Goal: Task Accomplishment & Management: Use online tool/utility

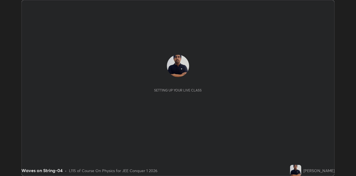
scroll to position [176, 356]
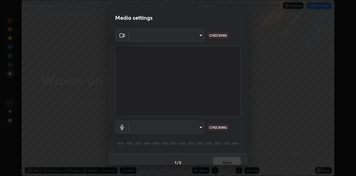
type input "6dd7f26dd43dc758996b1cf006e2949f7a02bee9d132d5f3f41e5eef0e7c266f"
type input "a07e0359a085a1bc4cc679dbd60ce8037715fa18570e4c09fc2009039dcf4ab1"
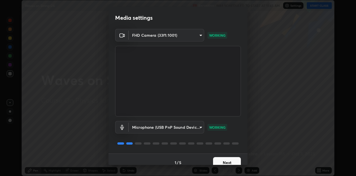
click at [154, 122] on body "Erase all Waves on String-04 Recording WAS SCHEDULED TO START AT 11:45 AM Setti…" at bounding box center [178, 88] width 356 height 176
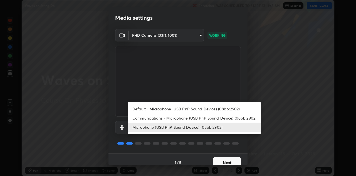
click at [224, 164] on div at bounding box center [178, 88] width 356 height 176
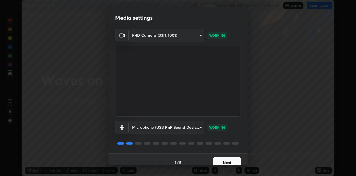
click at [223, 163] on button "Next" at bounding box center [227, 162] width 28 height 11
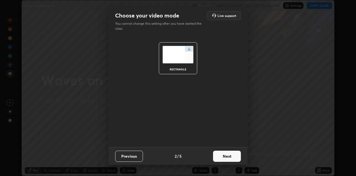
click at [224, 160] on button "Next" at bounding box center [227, 156] width 28 height 11
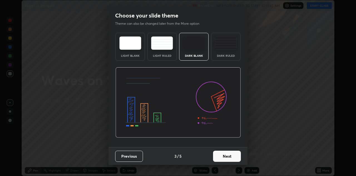
click at [224, 159] on button "Next" at bounding box center [227, 156] width 28 height 11
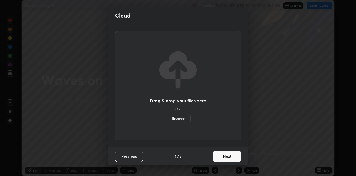
click at [224, 159] on button "Next" at bounding box center [227, 156] width 28 height 11
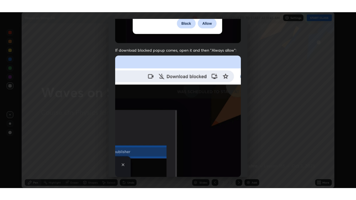
scroll to position [120, 0]
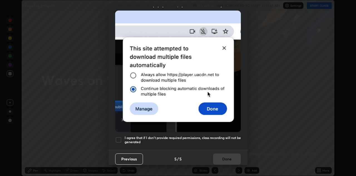
click at [119, 137] on div at bounding box center [118, 140] width 7 height 7
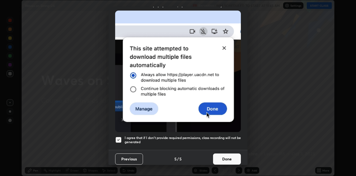
click at [221, 157] on button "Done" at bounding box center [227, 158] width 28 height 11
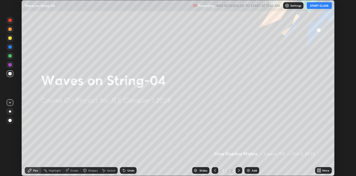
click at [323, 5] on button "START CLASS" at bounding box center [319, 5] width 25 height 7
click at [320, 171] on icon at bounding box center [319, 171] width 1 height 1
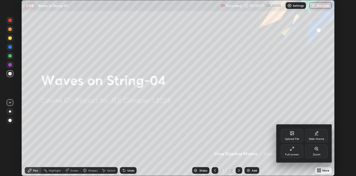
click at [296, 148] on div "Full screen" at bounding box center [292, 151] width 22 height 13
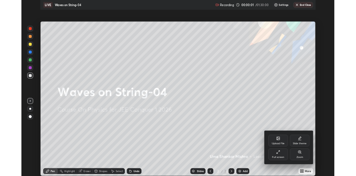
scroll to position [200, 356]
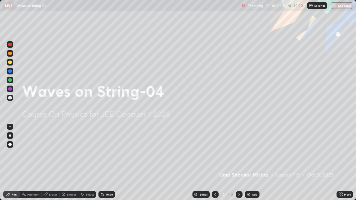
click at [250, 176] on img at bounding box center [248, 194] width 4 height 4
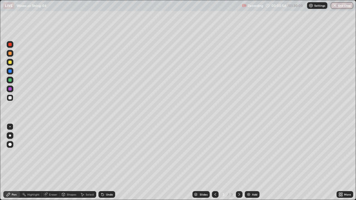
click at [239, 176] on icon at bounding box center [239, 194] width 4 height 4
click at [249, 176] on div "Add" at bounding box center [252, 194] width 15 height 7
click at [10, 80] on div at bounding box center [9, 79] width 3 height 3
click at [11, 46] on div at bounding box center [9, 44] width 3 height 3
click at [10, 100] on div at bounding box center [10, 98] width 7 height 7
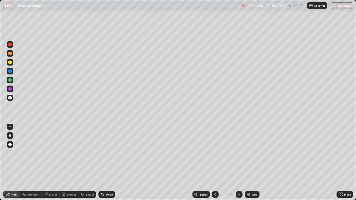
click at [10, 45] on div at bounding box center [9, 44] width 3 height 3
click at [11, 62] on div at bounding box center [9, 62] width 3 height 3
click at [11, 45] on div at bounding box center [9, 44] width 3 height 3
click at [11, 99] on div at bounding box center [9, 97] width 3 height 3
click at [53, 176] on div "Eraser" at bounding box center [51, 194] width 18 height 7
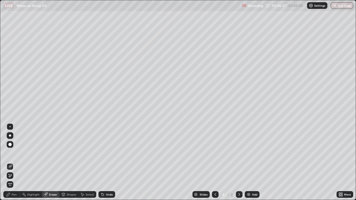
click at [12, 176] on div "Pen" at bounding box center [14, 194] width 5 height 3
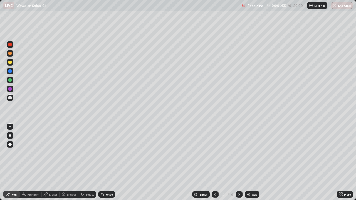
click at [10, 89] on div at bounding box center [9, 88] width 3 height 3
click at [53, 176] on div "Eraser" at bounding box center [53, 194] width 8 height 3
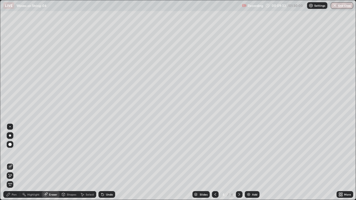
click at [13, 176] on div "Pen" at bounding box center [14, 194] width 5 height 3
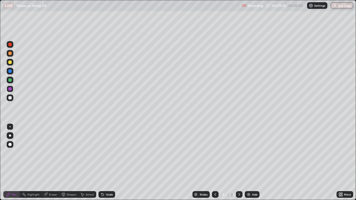
click at [11, 65] on div at bounding box center [10, 62] width 7 height 7
click at [9, 88] on div at bounding box center [9, 88] width 3 height 3
click at [11, 100] on div at bounding box center [10, 98] width 7 height 7
click at [10, 64] on div at bounding box center [9, 62] width 3 height 3
click at [11, 63] on div at bounding box center [9, 62] width 3 height 3
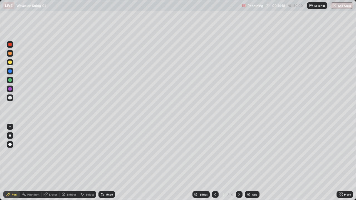
click at [10, 99] on div at bounding box center [9, 97] width 3 height 3
click at [10, 63] on div at bounding box center [9, 62] width 3 height 3
click at [11, 100] on div at bounding box center [10, 98] width 7 height 7
click at [10, 98] on div at bounding box center [9, 97] width 3 height 3
click at [11, 64] on div at bounding box center [9, 62] width 3 height 3
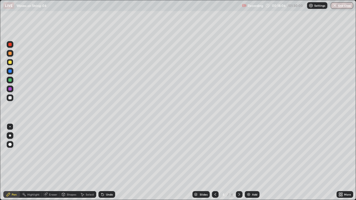
click at [249, 176] on img at bounding box center [248, 194] width 4 height 4
click at [11, 99] on div at bounding box center [9, 97] width 3 height 3
click at [10, 64] on div at bounding box center [9, 62] width 3 height 3
click at [10, 89] on div at bounding box center [9, 88] width 3 height 3
click at [9, 81] on div at bounding box center [9, 79] width 3 height 3
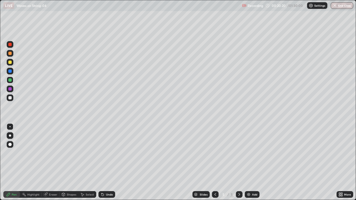
click at [53, 176] on div "Eraser" at bounding box center [51, 194] width 18 height 7
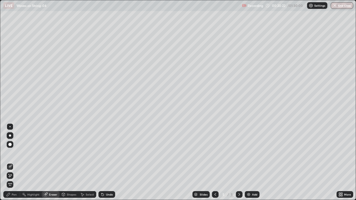
click at [13, 176] on div "Pen" at bounding box center [11, 194] width 17 height 7
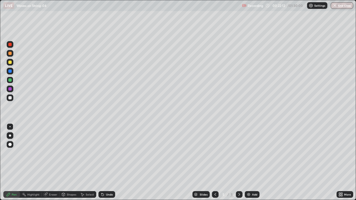
click at [215, 176] on icon at bounding box center [215, 194] width 4 height 4
click at [55, 176] on div "Eraser" at bounding box center [53, 194] width 8 height 3
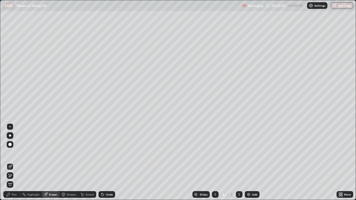
click at [14, 176] on div "Pen" at bounding box center [11, 194] width 17 height 7
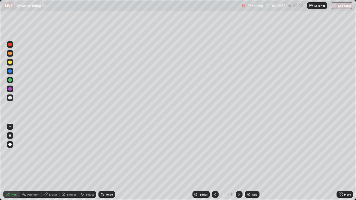
click at [54, 176] on div "Eraser" at bounding box center [53, 194] width 8 height 3
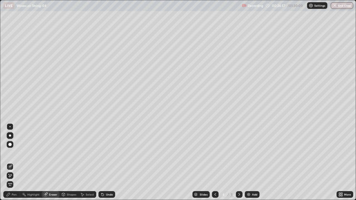
click at [12, 176] on div "Pen" at bounding box center [11, 194] width 17 height 7
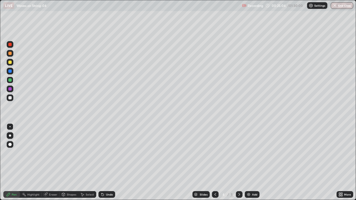
click at [52, 176] on div "Eraser" at bounding box center [53, 194] width 8 height 3
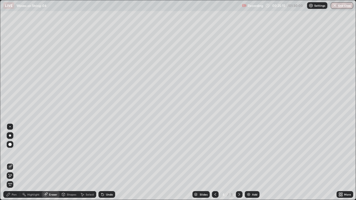
click at [17, 176] on div "Pen" at bounding box center [11, 194] width 17 height 7
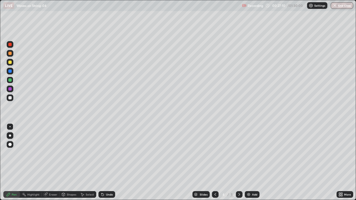
click at [239, 176] on icon at bounding box center [239, 194] width 2 height 3
click at [9, 63] on div at bounding box center [9, 62] width 3 height 3
click at [55, 176] on div "Eraser" at bounding box center [51, 194] width 18 height 7
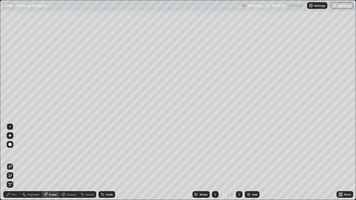
click at [12, 176] on div "Pen" at bounding box center [11, 194] width 17 height 7
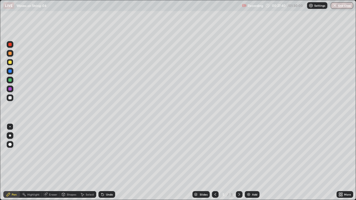
click at [11, 45] on div at bounding box center [9, 44] width 3 height 3
click at [214, 176] on icon at bounding box center [215, 194] width 2 height 3
click at [239, 176] on icon at bounding box center [239, 194] width 4 height 4
click at [10, 89] on div at bounding box center [9, 88] width 3 height 3
click at [10, 73] on div at bounding box center [9, 71] width 3 height 3
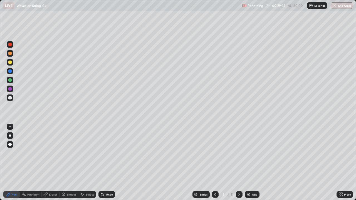
click at [9, 63] on div at bounding box center [9, 62] width 3 height 3
click at [54, 176] on div "Eraser" at bounding box center [53, 194] width 8 height 3
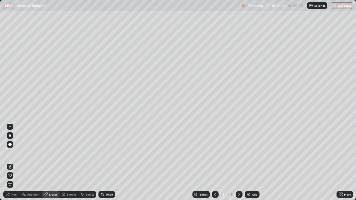
click at [13, 176] on div "Pen" at bounding box center [14, 194] width 5 height 3
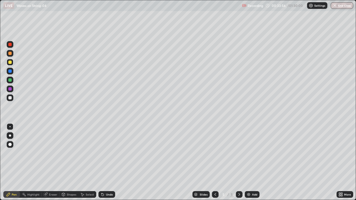
click at [53, 176] on div "Eraser" at bounding box center [53, 194] width 8 height 3
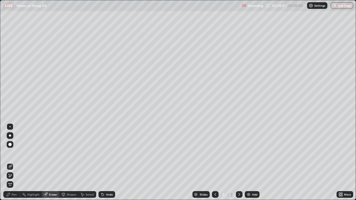
click at [14, 176] on div "Pen" at bounding box center [14, 194] width 5 height 3
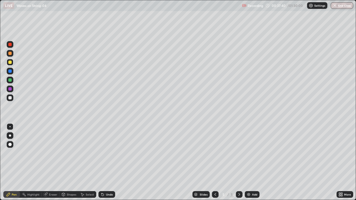
click at [241, 176] on div at bounding box center [239, 194] width 7 height 11
click at [239, 176] on div at bounding box center [239, 194] width 7 height 7
click at [240, 176] on div at bounding box center [239, 194] width 7 height 11
click at [52, 176] on div "Eraser" at bounding box center [53, 194] width 8 height 3
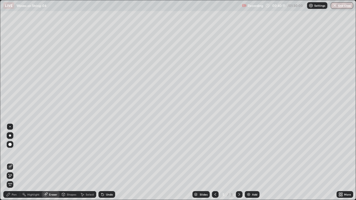
click at [248, 176] on img at bounding box center [248, 194] width 4 height 4
click at [14, 176] on div "Pen" at bounding box center [14, 194] width 5 height 3
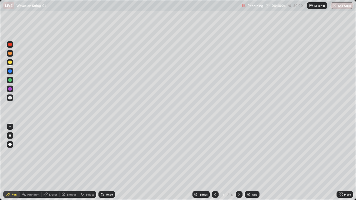
click at [11, 101] on div at bounding box center [10, 98] width 7 height 7
click at [10, 46] on div at bounding box center [9, 44] width 3 height 3
click at [10, 45] on div at bounding box center [9, 44] width 3 height 3
click at [9, 98] on div at bounding box center [9, 97] width 3 height 3
click at [55, 176] on div "Eraser" at bounding box center [51, 194] width 18 height 7
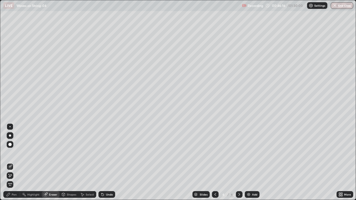
click at [14, 176] on div "Pen" at bounding box center [14, 194] width 5 height 3
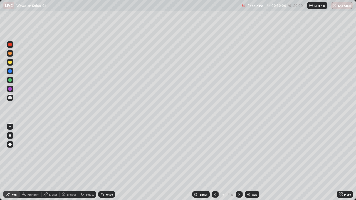
click at [54, 176] on div "Eraser" at bounding box center [53, 194] width 8 height 3
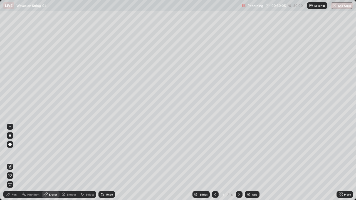
click at [13, 176] on div "Pen" at bounding box center [14, 194] width 5 height 3
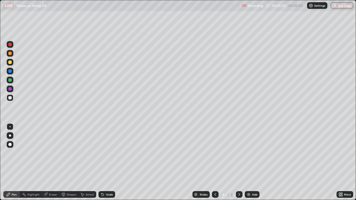
click at [11, 86] on div at bounding box center [10, 89] width 7 height 7
click at [11, 65] on div at bounding box center [10, 62] width 7 height 7
click at [51, 176] on div "Eraser" at bounding box center [51, 194] width 18 height 7
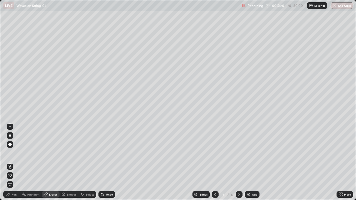
click at [14, 176] on div "Pen" at bounding box center [14, 194] width 5 height 3
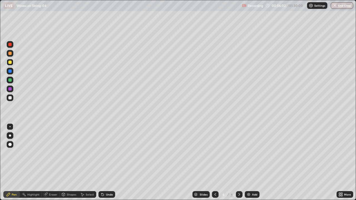
click at [11, 98] on div at bounding box center [9, 97] width 3 height 3
click at [51, 176] on div "Eraser" at bounding box center [51, 194] width 18 height 7
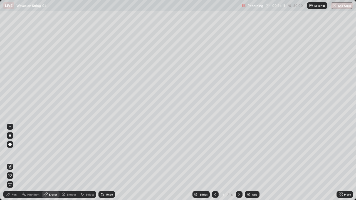
click at [14, 176] on div "Pen" at bounding box center [14, 194] width 5 height 3
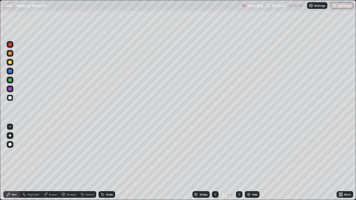
click at [12, 82] on div at bounding box center [10, 80] width 7 height 7
click at [69, 176] on div "Shapes" at bounding box center [71, 194] width 9 height 3
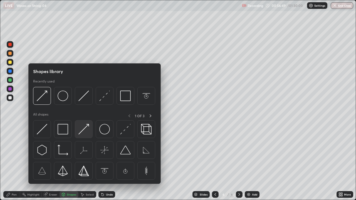
click at [83, 128] on img at bounding box center [83, 129] width 11 height 11
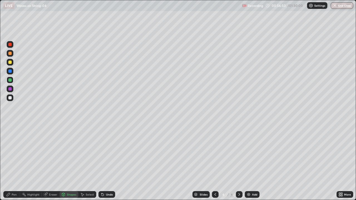
click at [11, 90] on div at bounding box center [9, 88] width 3 height 3
click at [10, 99] on div at bounding box center [9, 97] width 3 height 3
click at [11, 63] on div at bounding box center [10, 62] width 7 height 7
click at [11, 65] on div at bounding box center [10, 62] width 7 height 7
click at [13, 176] on div "Pen" at bounding box center [11, 194] width 17 height 7
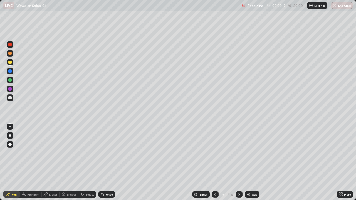
click at [10, 100] on div at bounding box center [10, 98] width 7 height 7
click at [10, 80] on div at bounding box center [9, 79] width 3 height 3
click at [66, 176] on div "Shapes" at bounding box center [68, 194] width 19 height 7
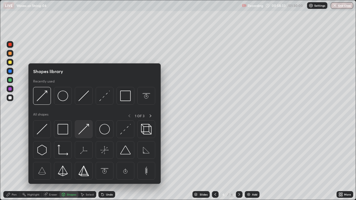
click at [83, 130] on img at bounding box center [83, 129] width 11 height 11
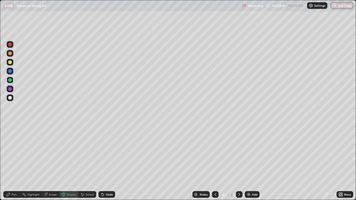
click at [11, 99] on div at bounding box center [9, 97] width 3 height 3
click at [14, 176] on div "Pen" at bounding box center [11, 194] width 17 height 7
click at [54, 176] on div "Eraser" at bounding box center [51, 194] width 18 height 7
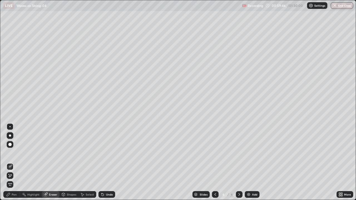
click at [14, 176] on div "Pen" at bounding box center [14, 194] width 5 height 3
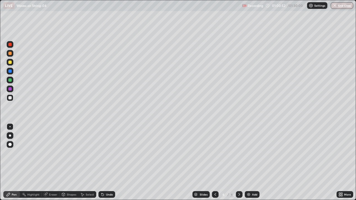
click at [102, 176] on div "Undo" at bounding box center [106, 194] width 17 height 7
click at [102, 176] on icon at bounding box center [102, 195] width 2 height 2
click at [102, 176] on icon at bounding box center [102, 194] width 4 height 4
click at [101, 176] on icon at bounding box center [102, 195] width 2 height 2
click at [9, 89] on div at bounding box center [9, 88] width 3 height 3
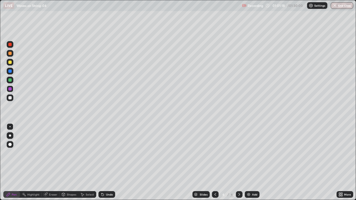
click at [12, 98] on div at bounding box center [10, 98] width 7 height 7
click at [248, 176] on img at bounding box center [248, 194] width 4 height 4
click at [10, 44] on div at bounding box center [9, 44] width 3 height 3
click at [12, 98] on div at bounding box center [10, 98] width 7 height 7
click at [10, 46] on div at bounding box center [9, 44] width 3 height 3
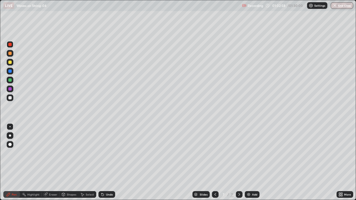
click at [10, 98] on div at bounding box center [9, 97] width 3 height 3
click at [54, 176] on div "Eraser" at bounding box center [53, 194] width 8 height 3
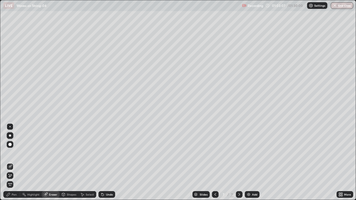
click at [14, 176] on div "Pen" at bounding box center [14, 194] width 5 height 3
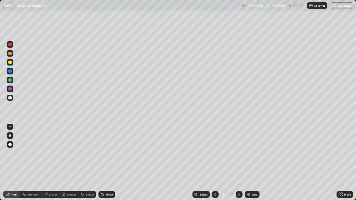
click at [11, 64] on div at bounding box center [10, 62] width 7 height 7
click at [52, 176] on div "Eraser" at bounding box center [53, 194] width 8 height 3
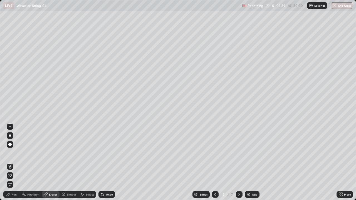
click at [14, 176] on div "Pen" at bounding box center [14, 194] width 5 height 3
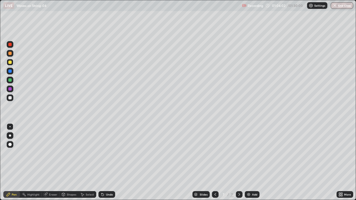
click at [11, 100] on div at bounding box center [10, 98] width 7 height 7
click at [10, 100] on div at bounding box center [10, 98] width 7 height 7
click at [11, 44] on div at bounding box center [9, 44] width 3 height 3
click at [10, 98] on div at bounding box center [9, 97] width 3 height 3
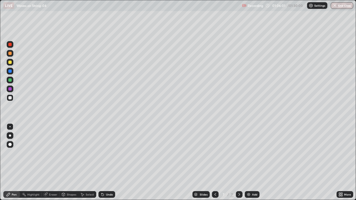
click at [55, 176] on div "Eraser" at bounding box center [53, 194] width 8 height 3
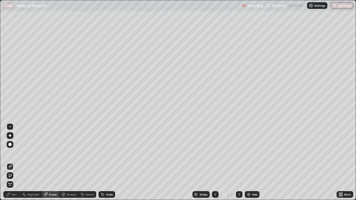
click at [14, 176] on div "Pen" at bounding box center [14, 194] width 5 height 3
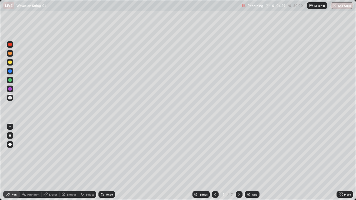
click at [10, 98] on div at bounding box center [9, 97] width 3 height 3
click at [11, 46] on div at bounding box center [9, 44] width 3 height 3
click at [9, 62] on div at bounding box center [9, 62] width 3 height 3
click at [51, 176] on div "Eraser" at bounding box center [53, 194] width 8 height 3
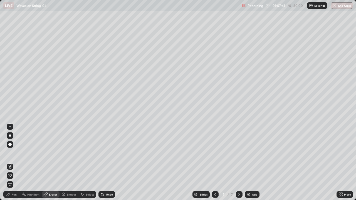
click at [13, 176] on div "Pen" at bounding box center [11, 194] width 17 height 7
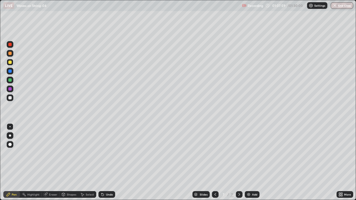
click at [214, 176] on icon at bounding box center [215, 194] width 4 height 4
click at [238, 176] on icon at bounding box center [239, 194] width 2 height 3
click at [215, 176] on icon at bounding box center [215, 194] width 4 height 4
click at [238, 176] on icon at bounding box center [239, 194] width 4 height 4
click at [215, 176] on icon at bounding box center [215, 194] width 4 height 4
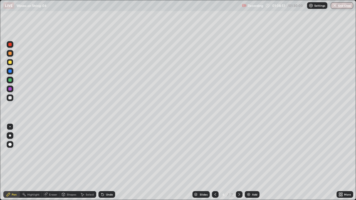
click at [237, 176] on div at bounding box center [239, 194] width 7 height 7
click at [238, 176] on icon at bounding box center [239, 194] width 4 height 4
click at [215, 176] on icon at bounding box center [215, 194] width 4 height 4
click at [239, 176] on icon at bounding box center [239, 194] width 4 height 4
click at [215, 176] on icon at bounding box center [215, 194] width 4 height 4
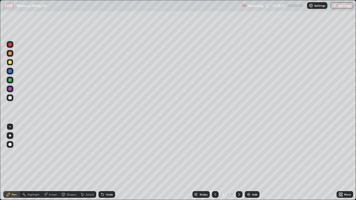
click at [239, 176] on icon at bounding box center [239, 194] width 4 height 4
click at [242, 176] on div at bounding box center [239, 194] width 7 height 11
click at [239, 176] on icon at bounding box center [239, 194] width 4 height 4
click at [249, 176] on img at bounding box center [248, 194] width 4 height 4
click at [10, 89] on div at bounding box center [9, 88] width 3 height 3
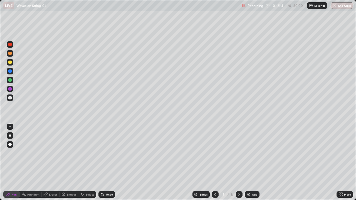
click at [11, 99] on div at bounding box center [9, 97] width 3 height 3
click at [71, 176] on div "Shapes" at bounding box center [71, 194] width 9 height 3
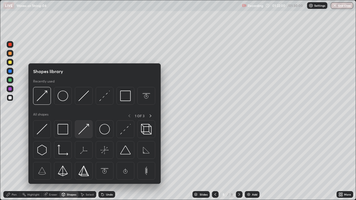
click at [83, 132] on img at bounding box center [83, 129] width 11 height 11
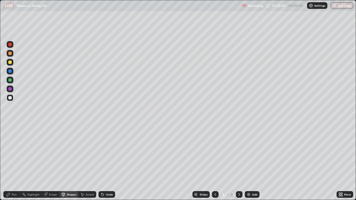
click at [11, 91] on div at bounding box center [10, 89] width 7 height 7
click at [102, 176] on icon at bounding box center [102, 195] width 2 height 2
click at [10, 99] on div at bounding box center [9, 97] width 3 height 3
click at [102, 176] on icon at bounding box center [102, 195] width 2 height 2
click at [11, 176] on div "Pen" at bounding box center [11, 194] width 17 height 7
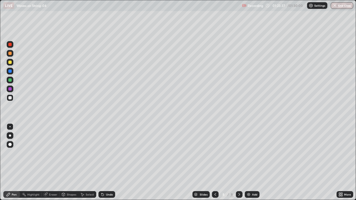
click at [10, 63] on div at bounding box center [9, 62] width 3 height 3
click at [339, 4] on button "End Class" at bounding box center [342, 5] width 22 height 7
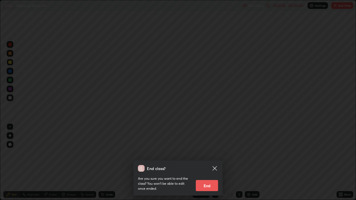
click at [208, 176] on button "End" at bounding box center [207, 185] width 22 height 11
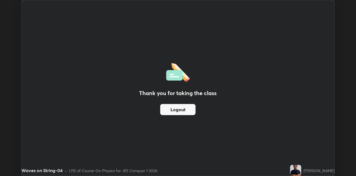
scroll to position [27626, 27447]
